Goal: Information Seeking & Learning: Learn about a topic

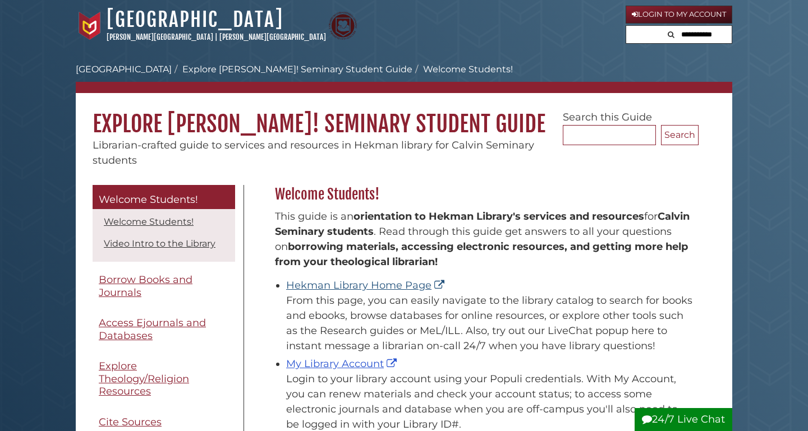
scroll to position [166, 429]
click at [408, 290] on link "Hekman Library Home Page" at bounding box center [366, 285] width 161 height 12
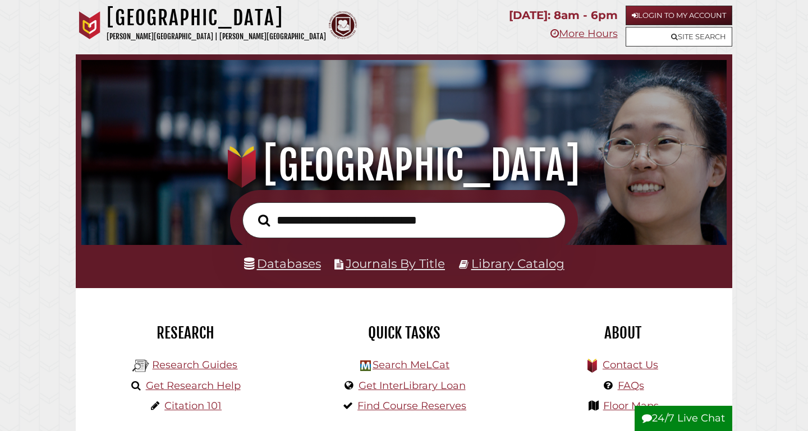
scroll to position [213, 640]
click at [319, 262] on link "Databases" at bounding box center [282, 263] width 77 height 15
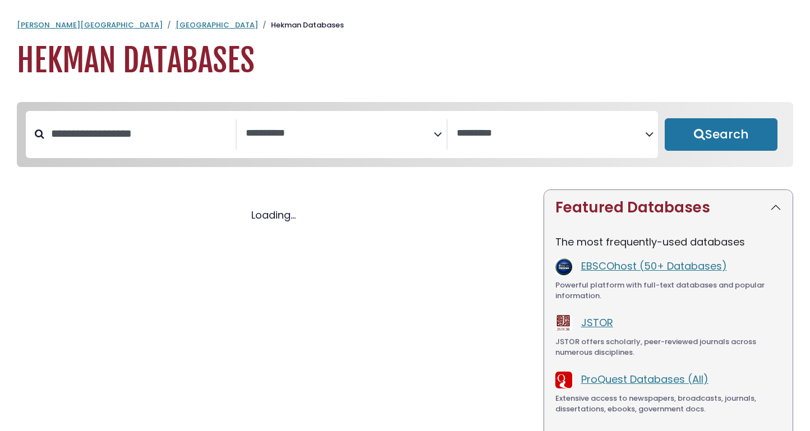
select select "Database Subject Filter"
select select "Database Vendors Filter"
select select "Database Subject Filter"
select select "Database Vendors Filter"
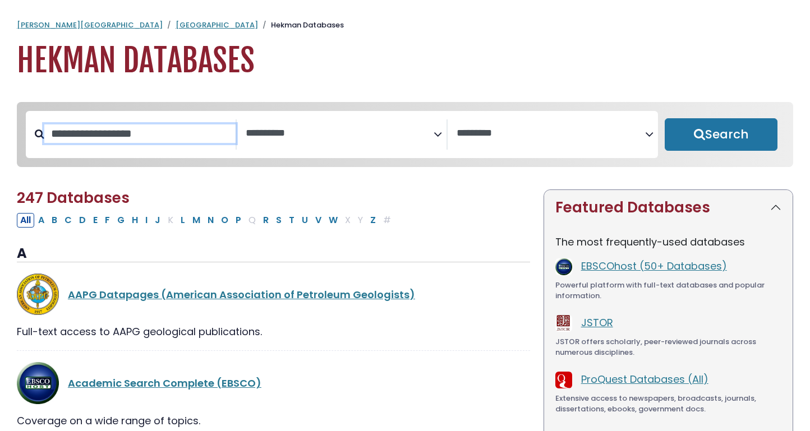
click at [148, 140] on input "Search database by title or keyword" at bounding box center [139, 134] width 191 height 19
type input "****"
click at [721, 135] on button "Search" at bounding box center [721, 134] width 113 height 33
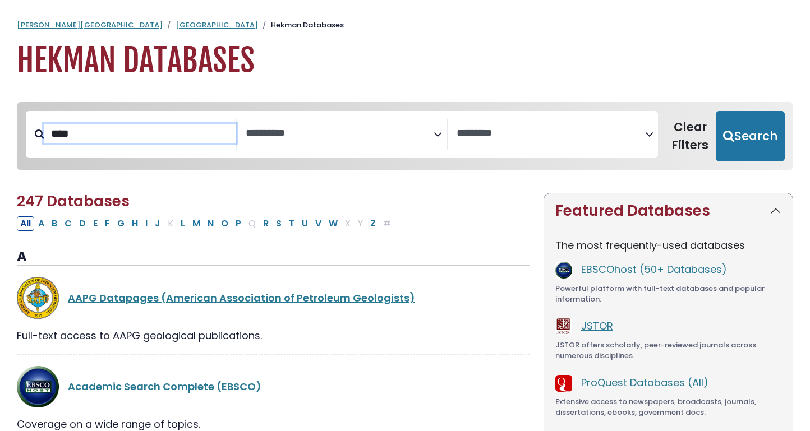
select select "Database Subject Filter"
select select "Database Vendors Filter"
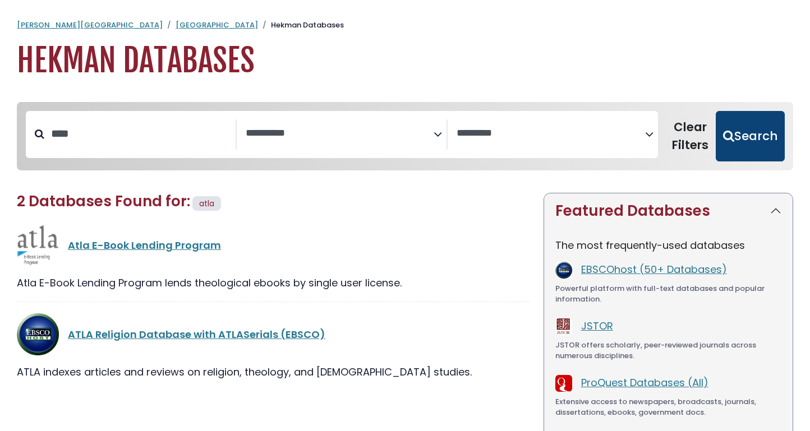
click at [755, 138] on button "Search" at bounding box center [750, 136] width 69 height 50
select select "Database Subject Filter"
select select "Database Vendors Filter"
click at [131, 331] on link "ATLA Religion Database with ATLASerials (EBSCO)" at bounding box center [197, 335] width 258 height 14
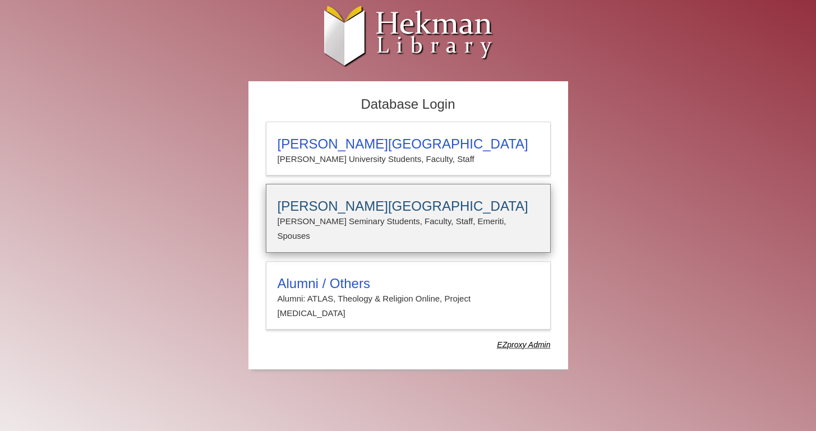
click at [362, 206] on h3 "Calvin Theological Seminary" at bounding box center [408, 207] width 261 height 16
